Goal: Task Accomplishment & Management: Manage account settings

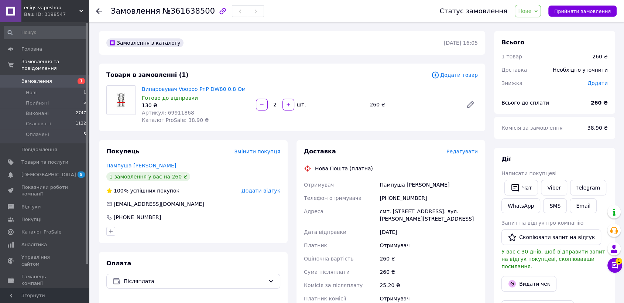
click at [390, 185] on div "Пампуша [PERSON_NAME]" at bounding box center [428, 184] width 101 height 13
copy div "Пампуша"
click at [412, 184] on div "Пампуша [PERSON_NAME]" at bounding box center [428, 184] width 101 height 13
copy div "[PERSON_NAME]"
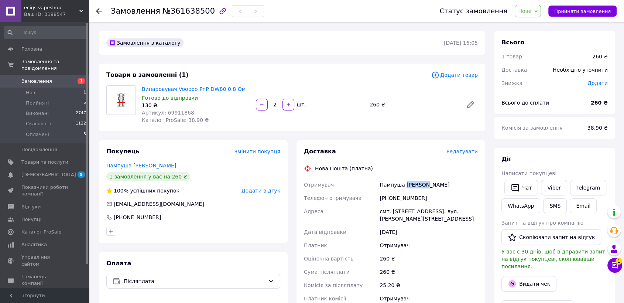
click at [412, 184] on div "Пампуша [PERSON_NAME]" at bounding box center [428, 184] width 101 height 13
click at [401, 212] on div "смт. [STREET_ADDRESS]: вул. [PERSON_NAME][STREET_ADDRESS]" at bounding box center [428, 215] width 101 height 21
copy div "Нововоронцовка"
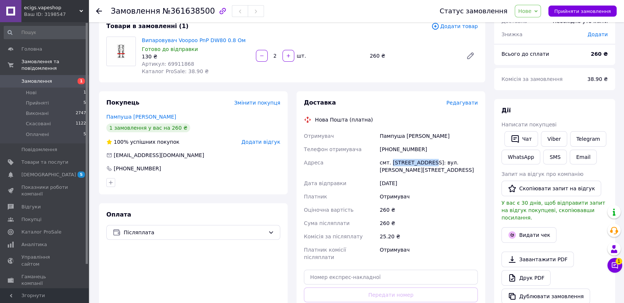
scroll to position [82, 0]
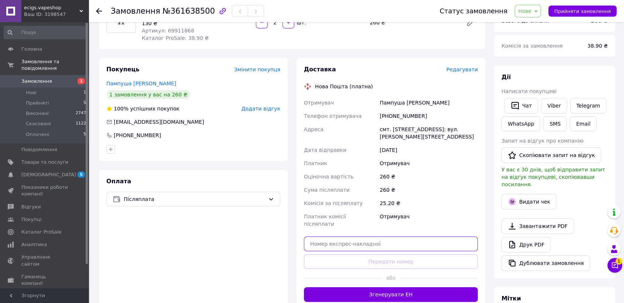
click at [372, 236] on input "text" at bounding box center [391, 243] width 174 height 15
paste input "20451247365752"
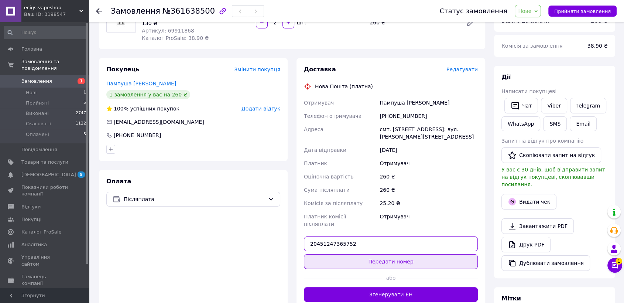
type input "20451247365752"
click at [381, 254] on button "Передати номер" at bounding box center [391, 261] width 174 height 15
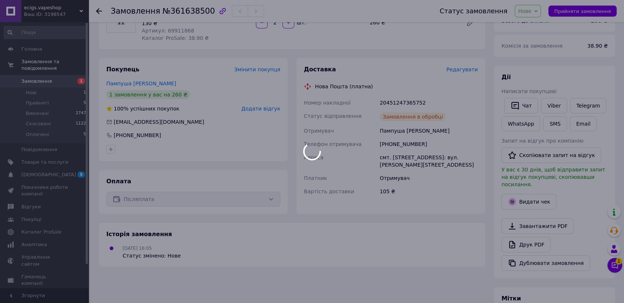
type input "1"
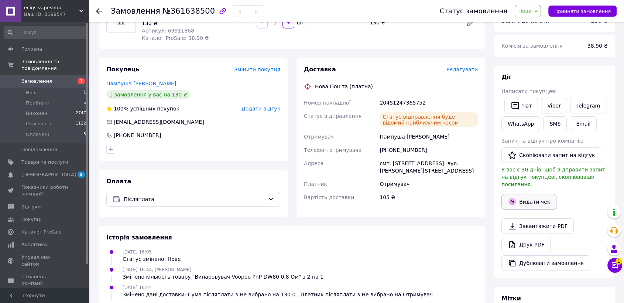
click at [527, 197] on button "Видати чек" at bounding box center [528, 202] width 55 height 16
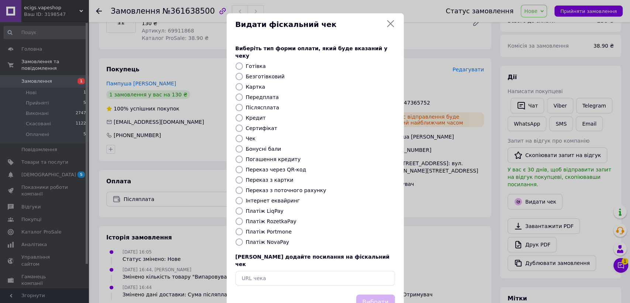
click at [236, 62] on input "Готівка" at bounding box center [239, 65] width 7 height 7
radio input "true"
click at [239, 73] on input "Безготівковий" at bounding box center [239, 76] width 7 height 7
radio input "true"
click at [381, 294] on button "Вибрати" at bounding box center [375, 302] width 39 height 16
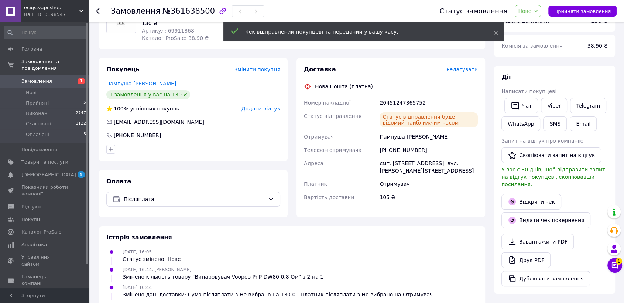
scroll to position [0, 0]
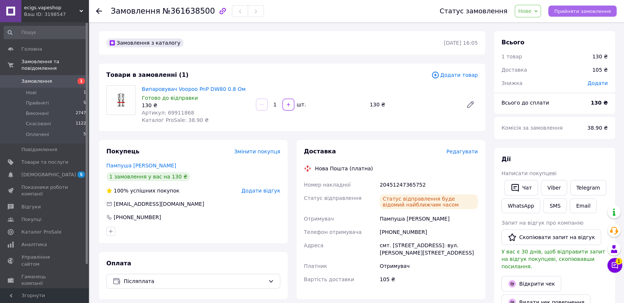
click at [566, 13] on span "Прийняти замовлення" at bounding box center [582, 11] width 56 height 6
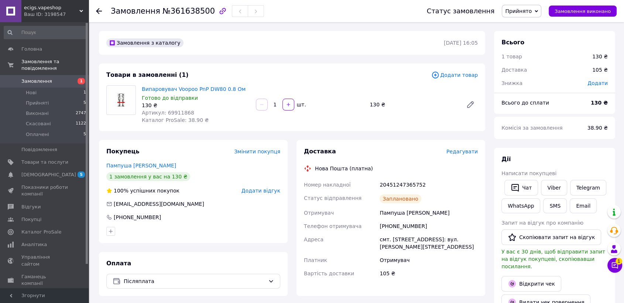
click at [68, 78] on span "Замовлення" at bounding box center [44, 81] width 47 height 7
